Goal: Information Seeking & Learning: Learn about a topic

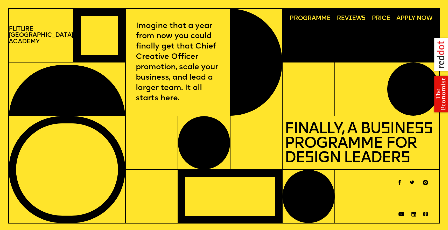
click at [44, 33] on p "F u t u re London A c a demy" at bounding box center [41, 35] width 64 height 19
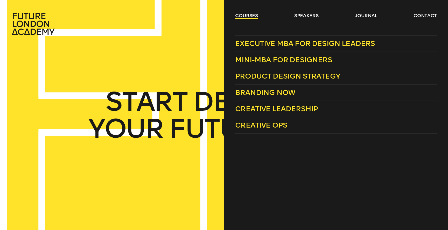
click at [253, 13] on link "courses" at bounding box center [246, 15] width 23 height 6
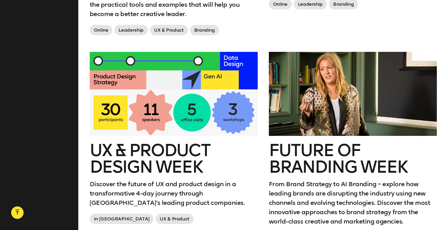
scroll to position [792, 0]
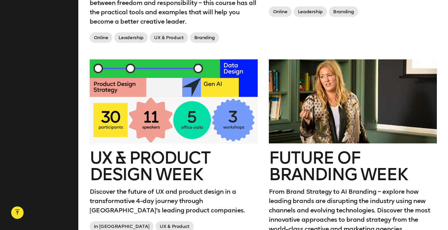
click at [172, 162] on h2 "UX & Product Design Week" at bounding box center [174, 166] width 168 height 33
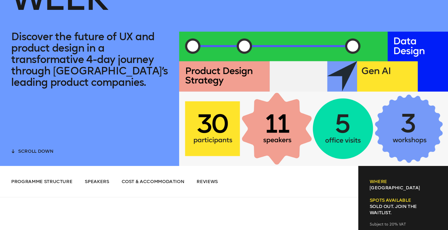
scroll to position [122, 0]
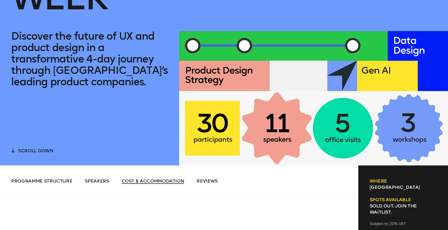
click at [140, 183] on span "Cost & Accommodation" at bounding box center [153, 181] width 63 height 6
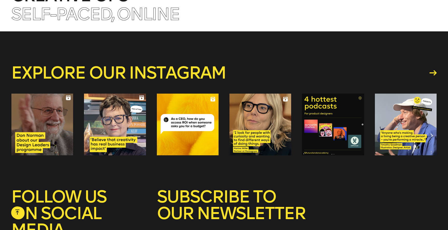
scroll to position [3602, 0]
